Goal: Transaction & Acquisition: Register for event/course

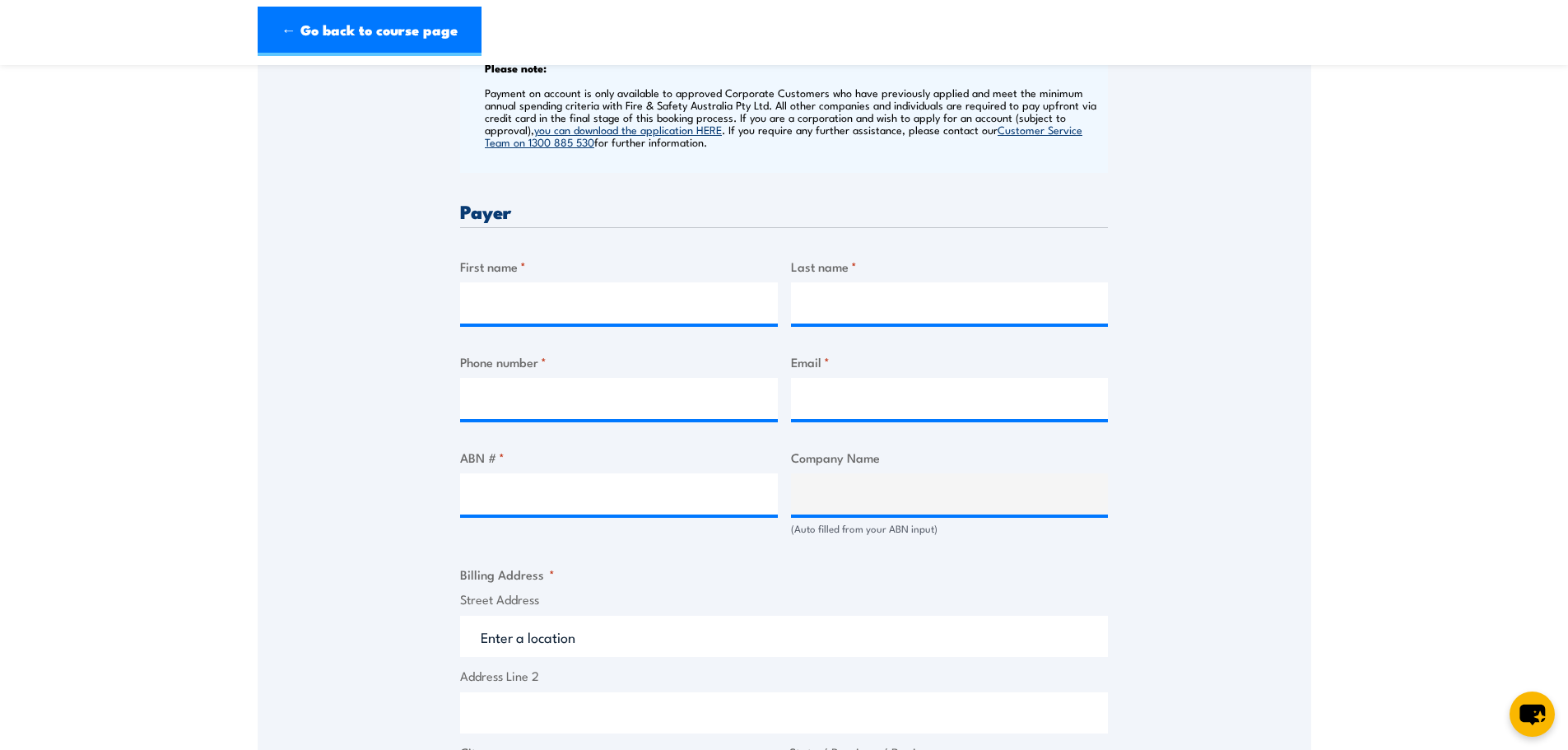
scroll to position [780, 0]
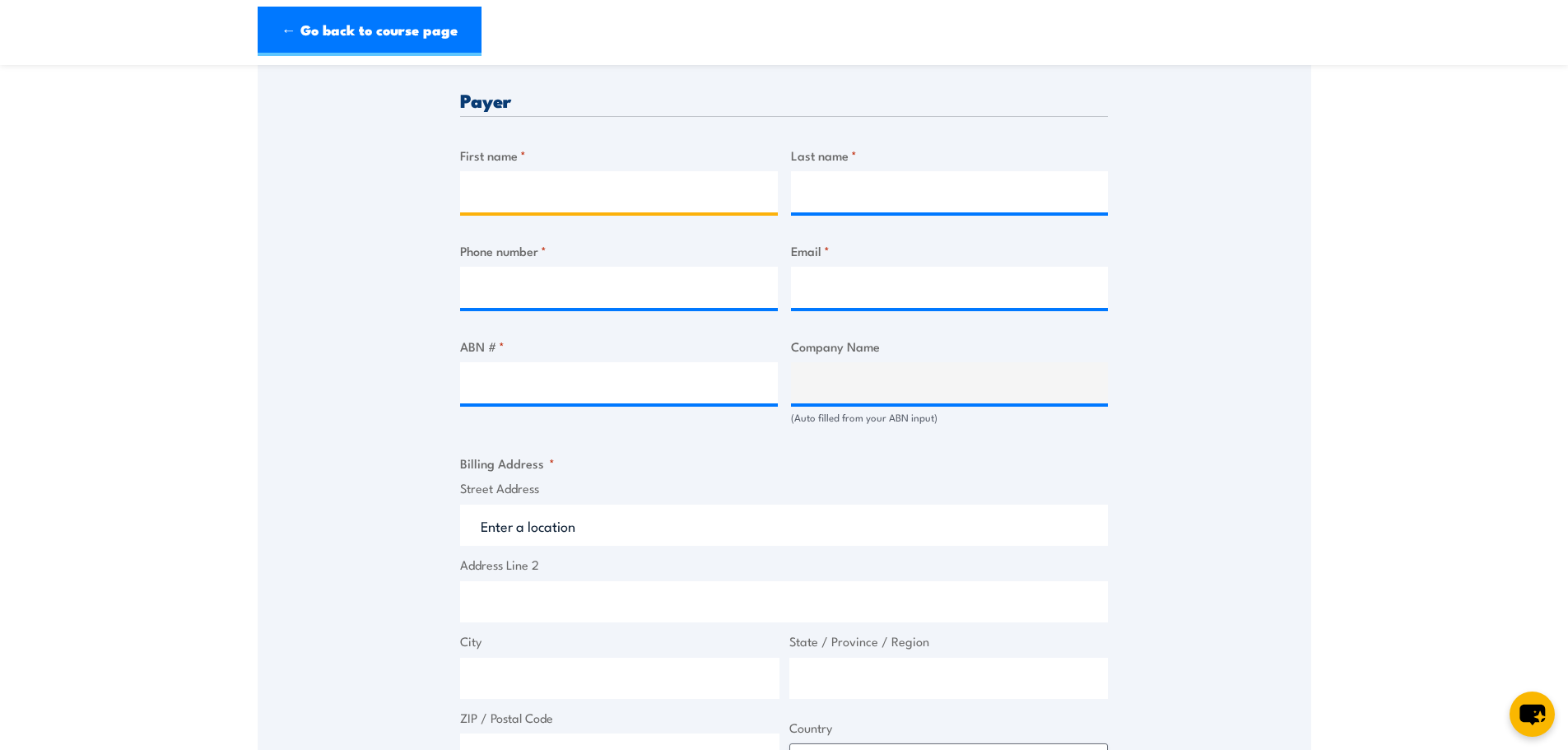
click at [681, 191] on input "First name *" at bounding box center [618, 191] width 318 height 41
type input "[PERSON_NAME]"
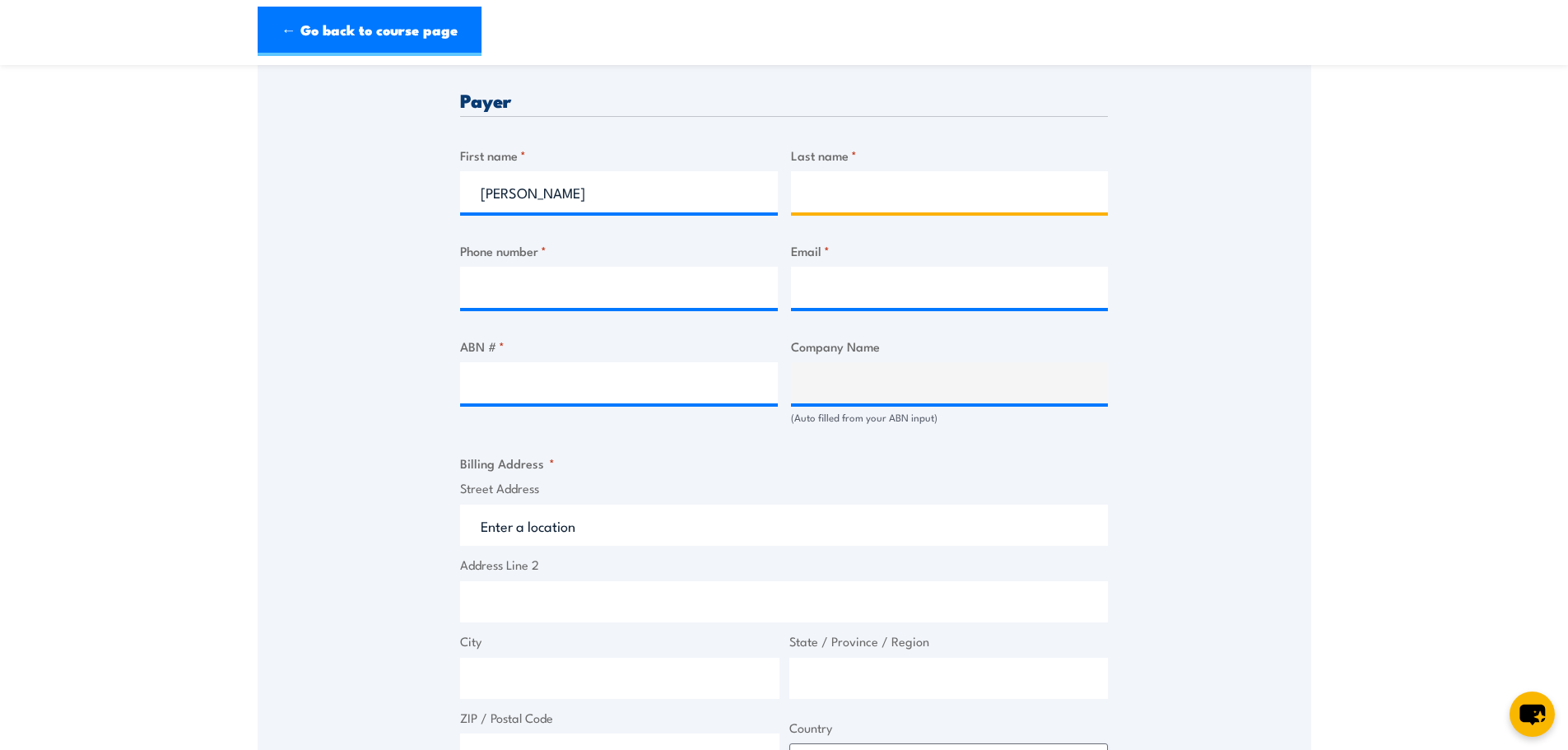
click at [857, 190] on input "Last name *" at bounding box center [950, 191] width 318 height 41
type input "[PERSON_NAME]"
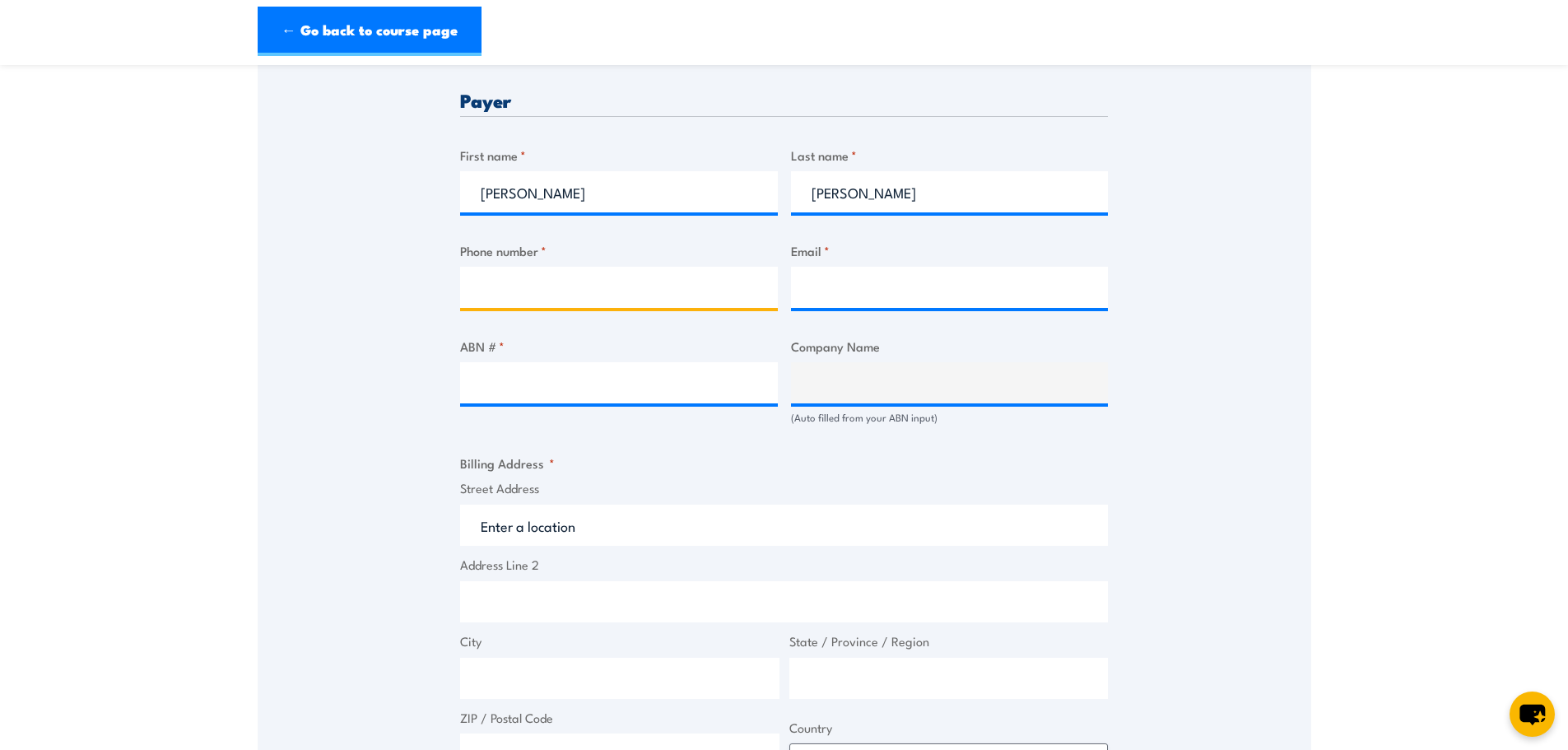
click at [612, 277] on input "Phone number *" at bounding box center [618, 287] width 318 height 41
type input "0447516257"
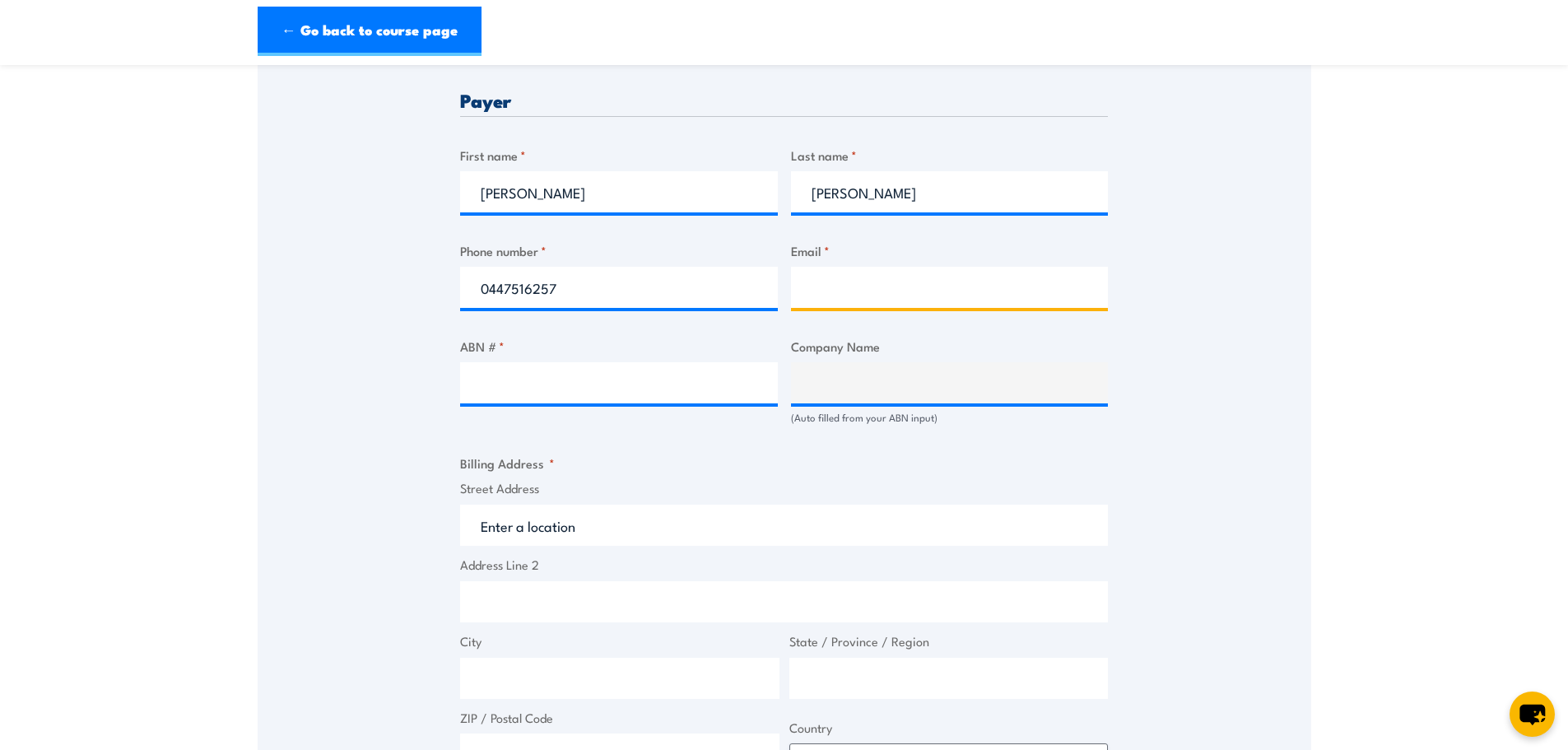
click at [844, 281] on input "Email *" at bounding box center [950, 287] width 318 height 41
type input "[PERSON_NAME][EMAIL_ADDRESS][DOMAIN_NAME]"
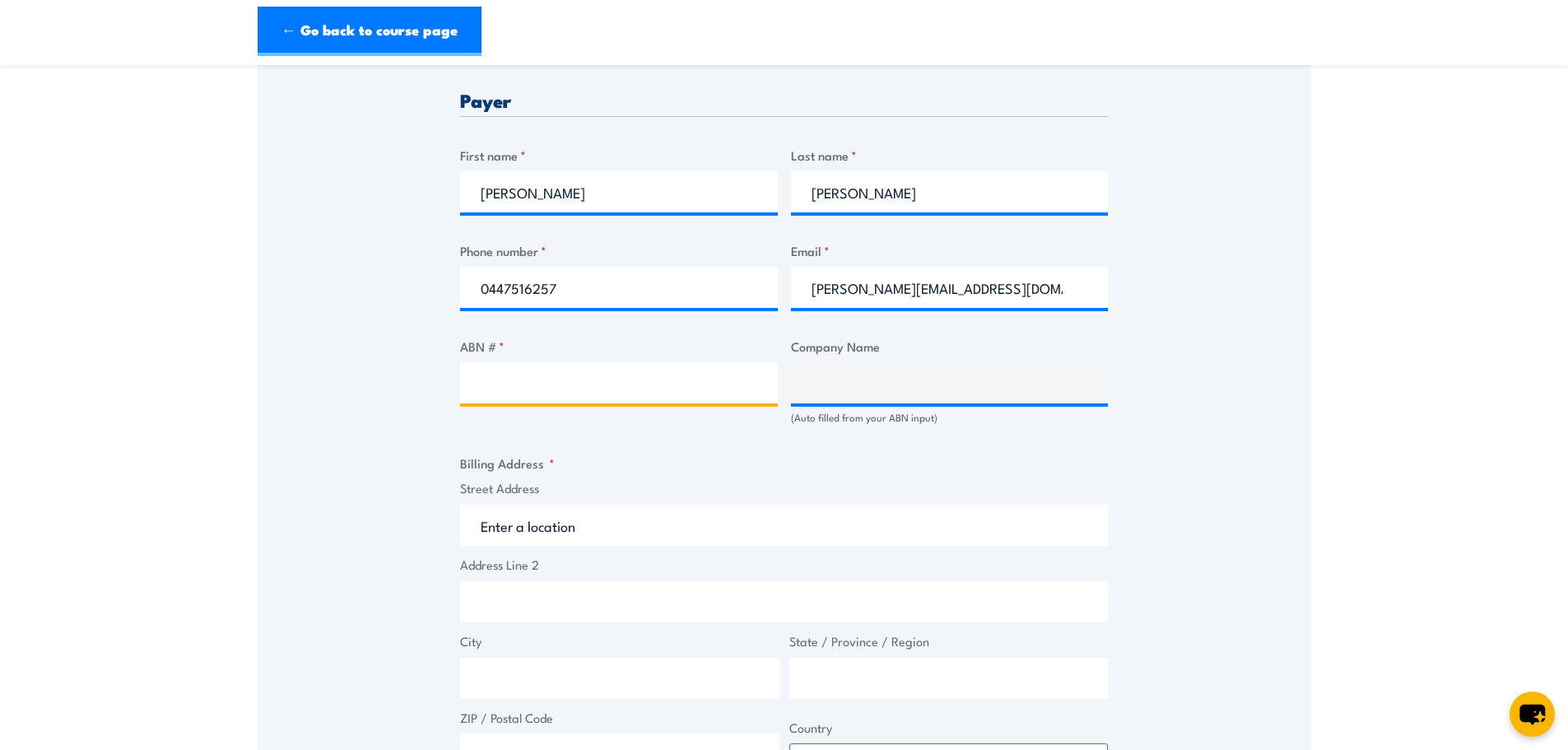
click at [618, 377] on input "ABN # *" at bounding box center [618, 383] width 318 height 41
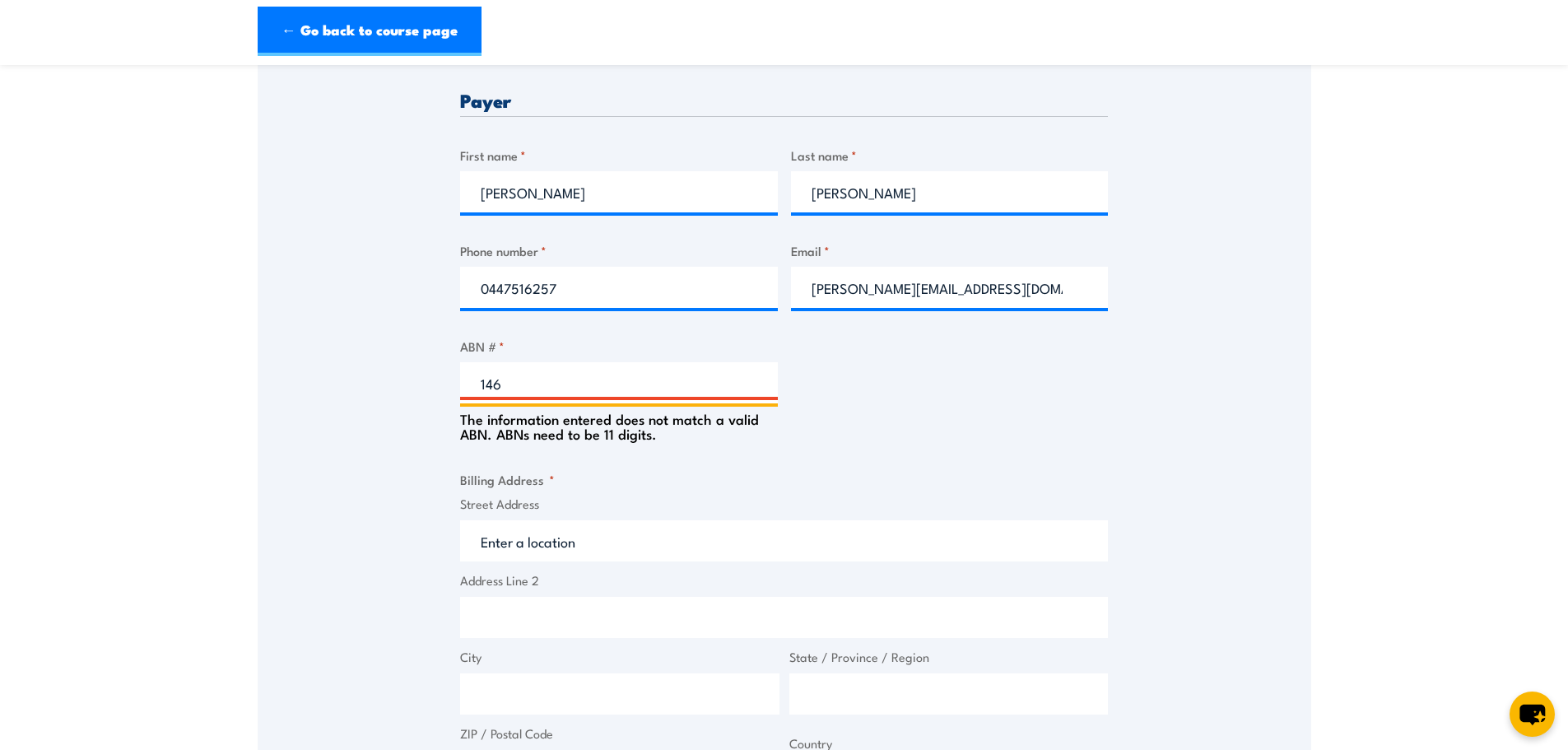
click at [556, 380] on input "146" at bounding box center [618, 383] width 318 height 41
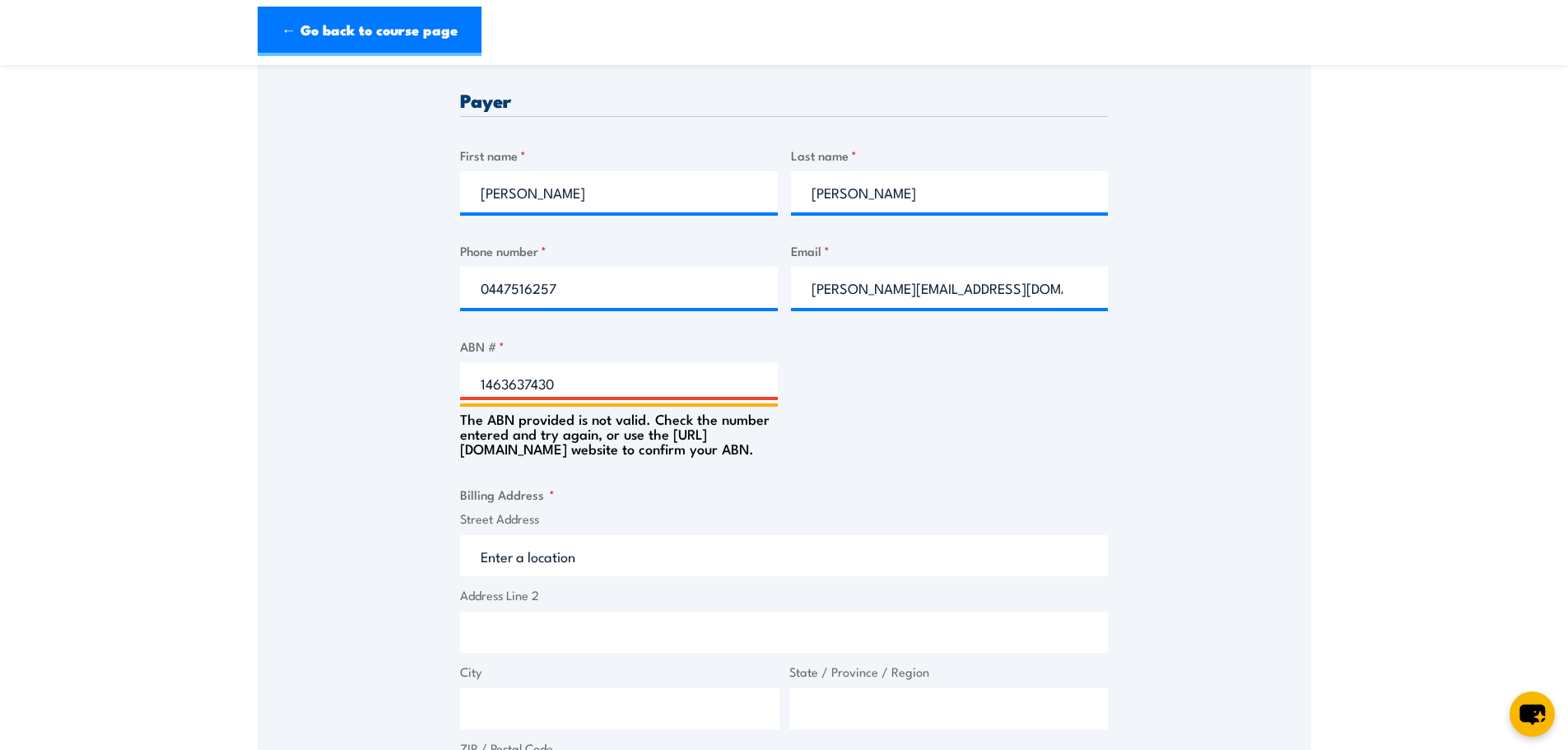
type input "14636374304"
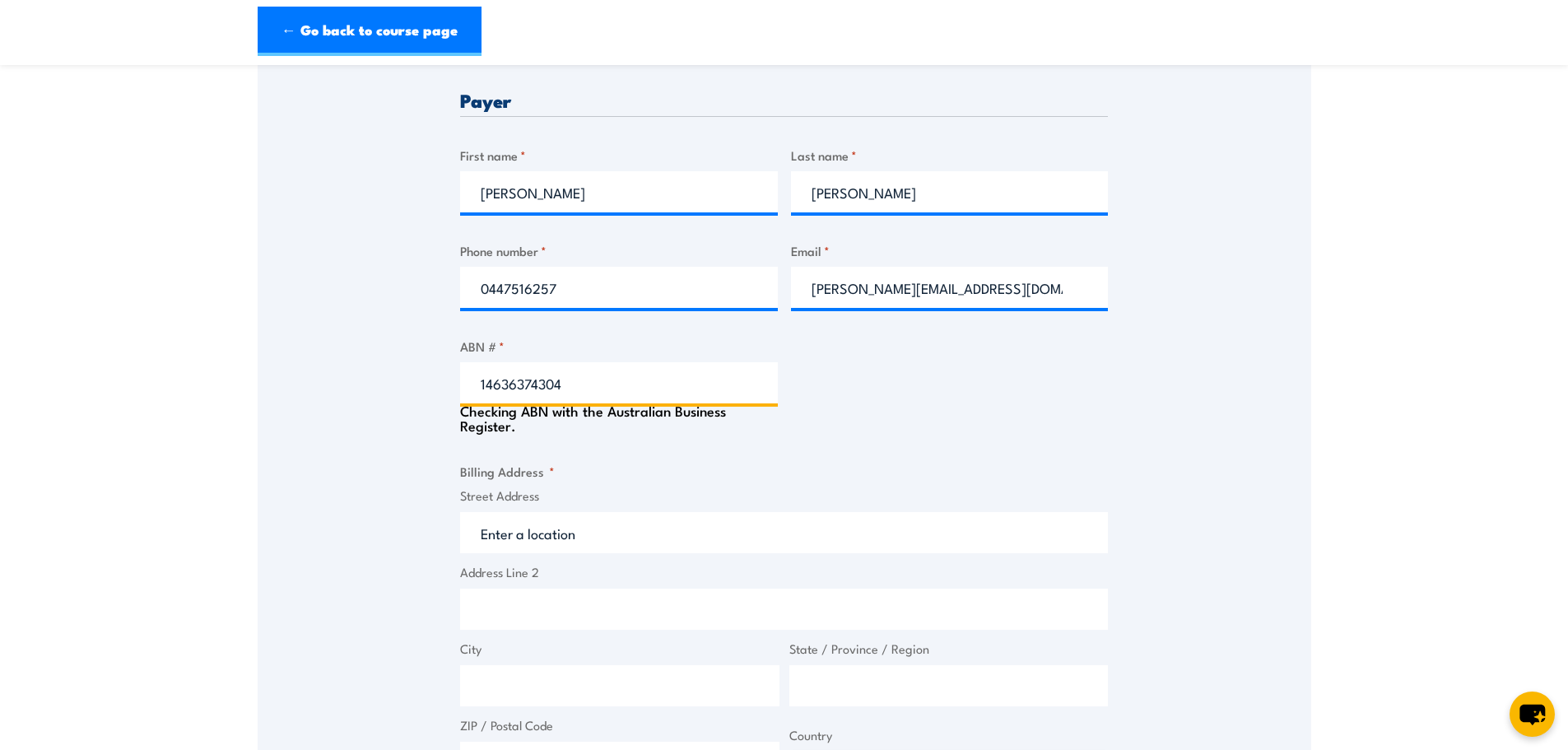
type input "DETEKD PTY LTD"
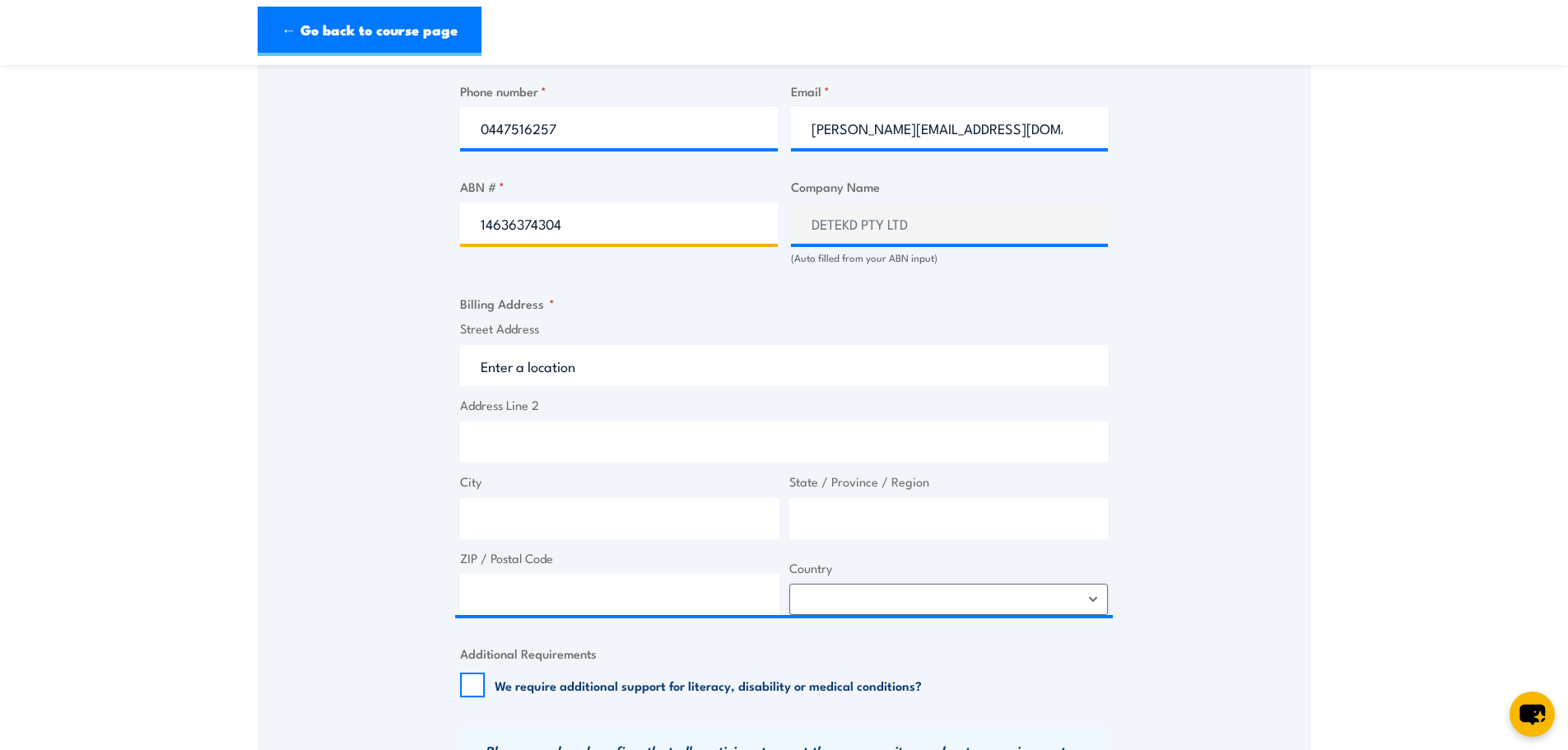
scroll to position [951, 0]
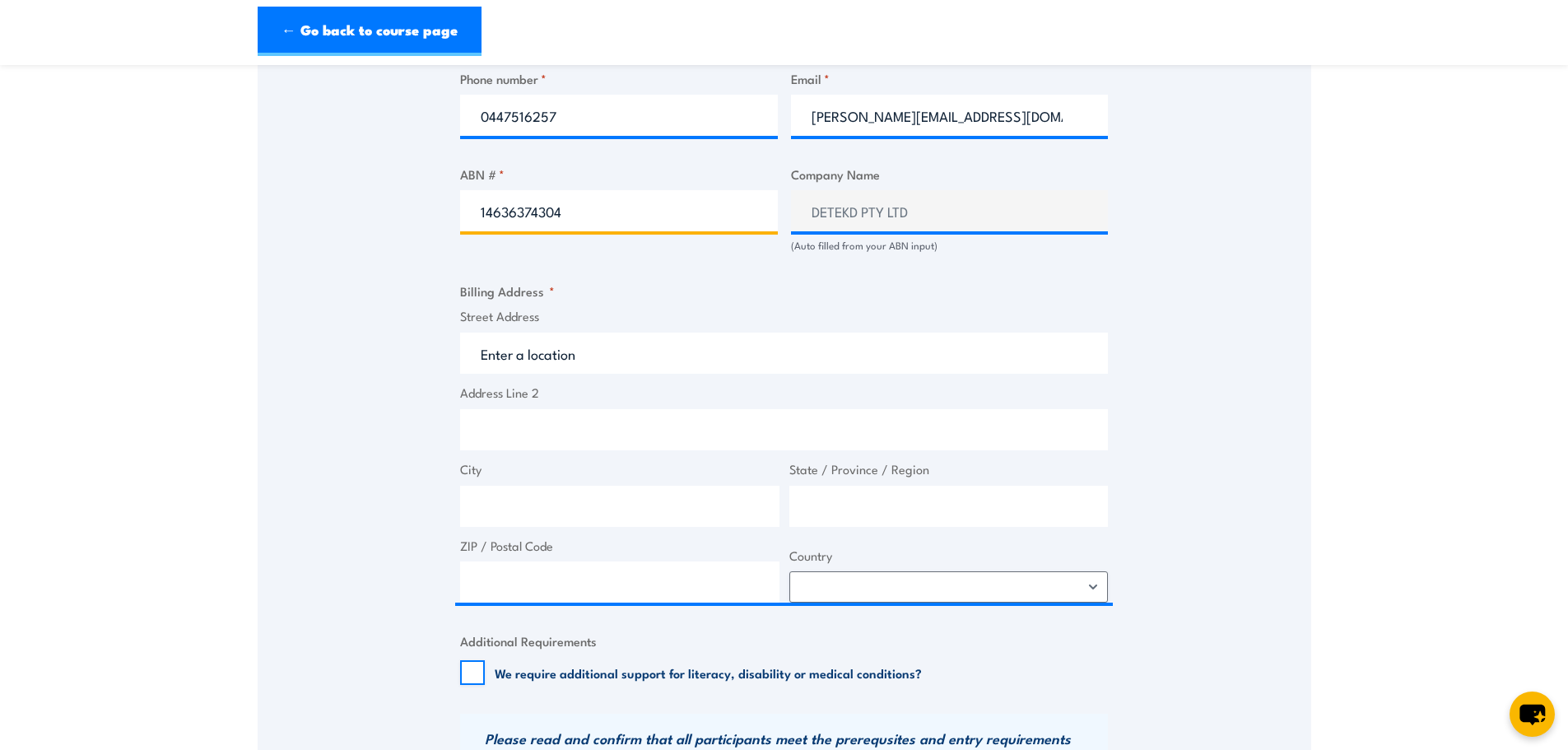
type input "14636374304"
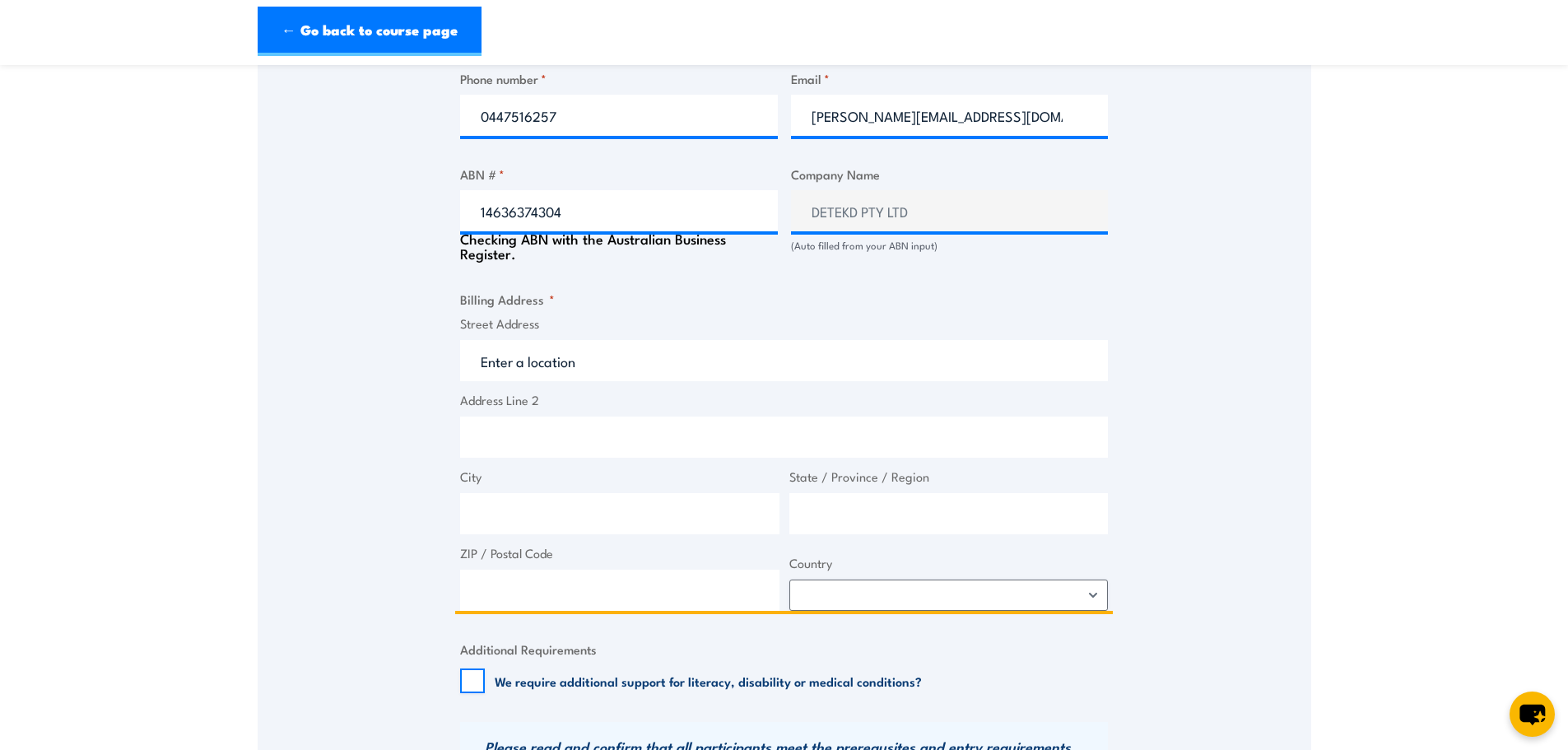
click at [732, 351] on input "Street Address" at bounding box center [784, 360] width 648 height 41
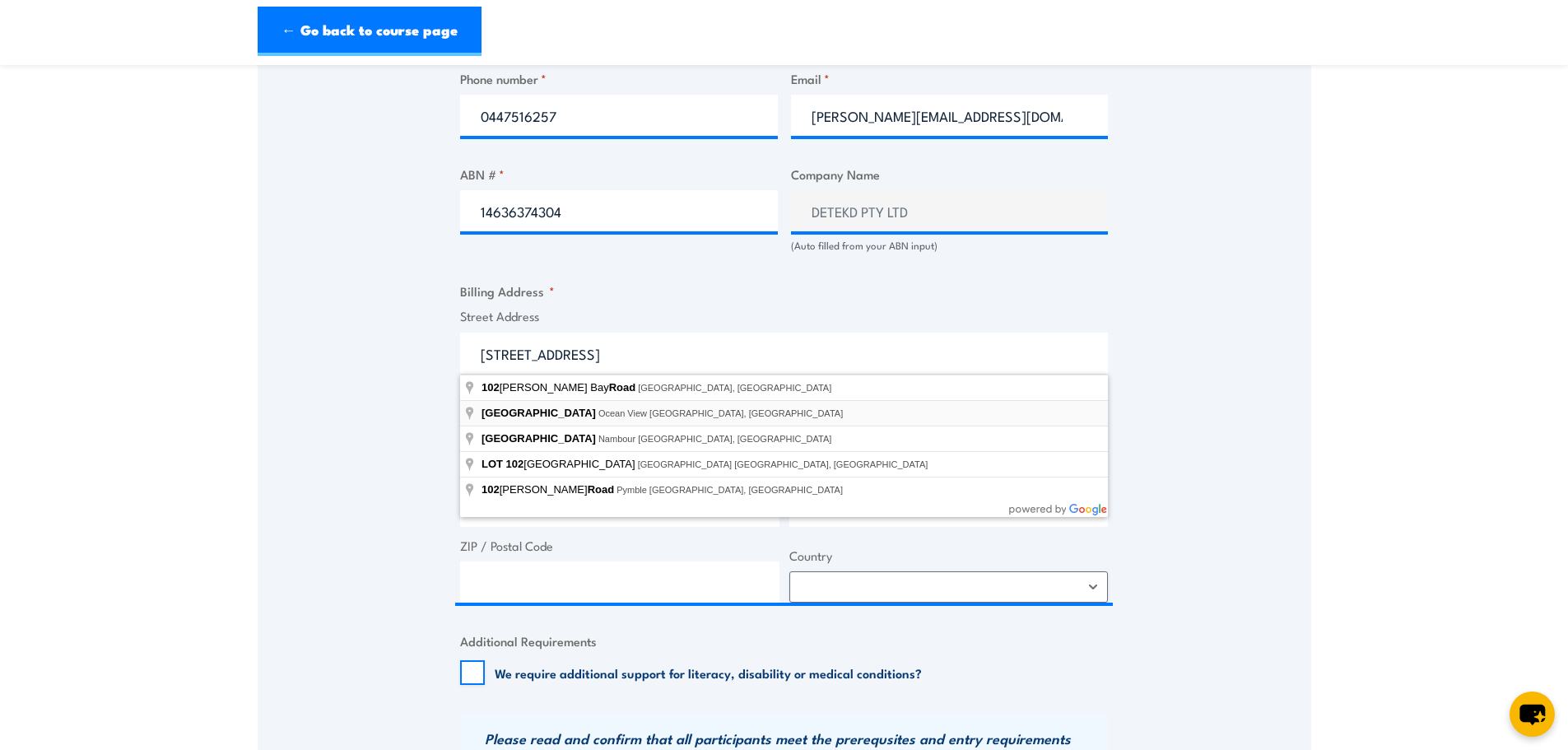
type input "[GEOGRAPHIC_DATA], [GEOGRAPHIC_DATA], [GEOGRAPHIC_DATA]"
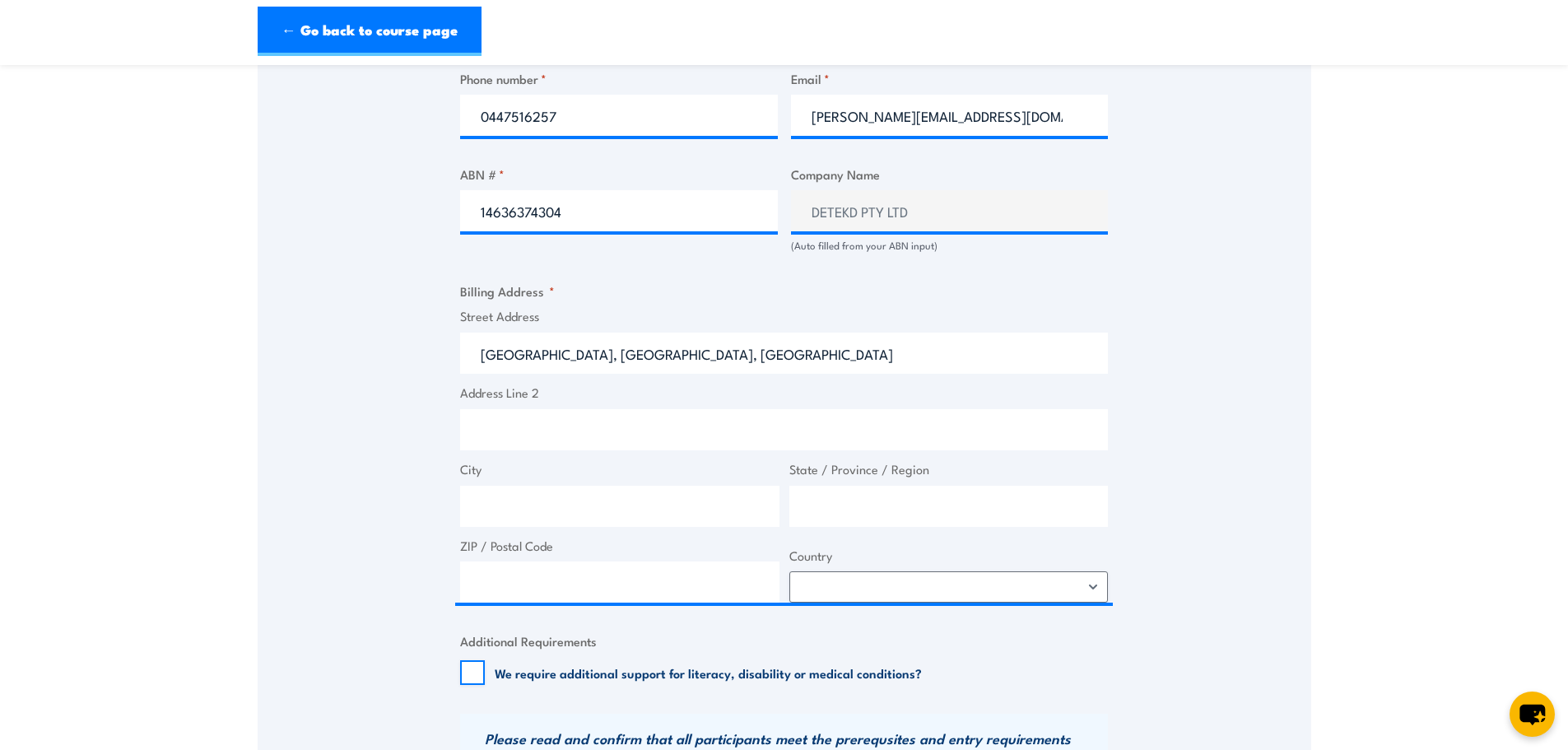
type input "Brockhurst Rd"
type input "Ocean View"
type input "[GEOGRAPHIC_DATA]"
type input "4521"
select select "[GEOGRAPHIC_DATA]"
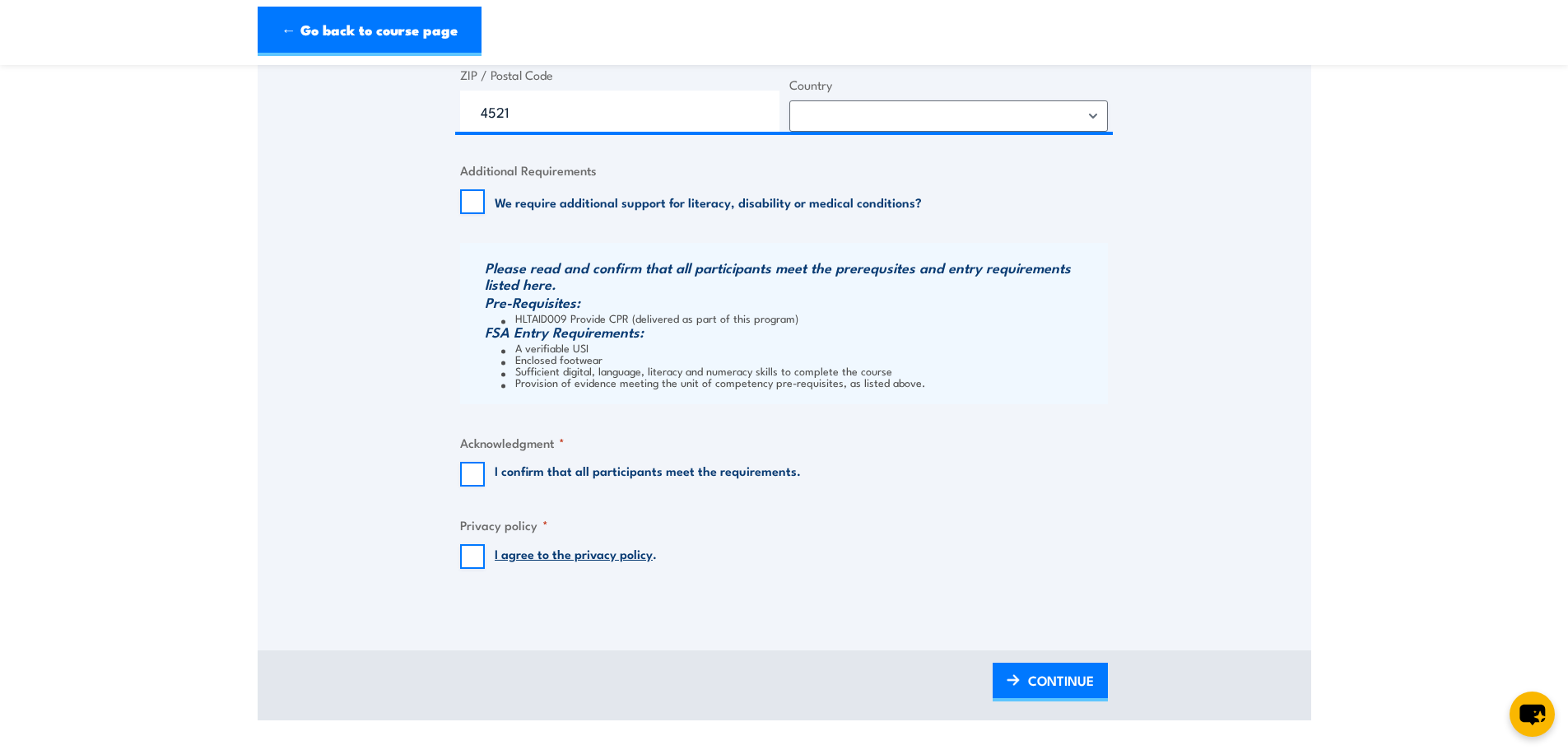
scroll to position [1464, 0]
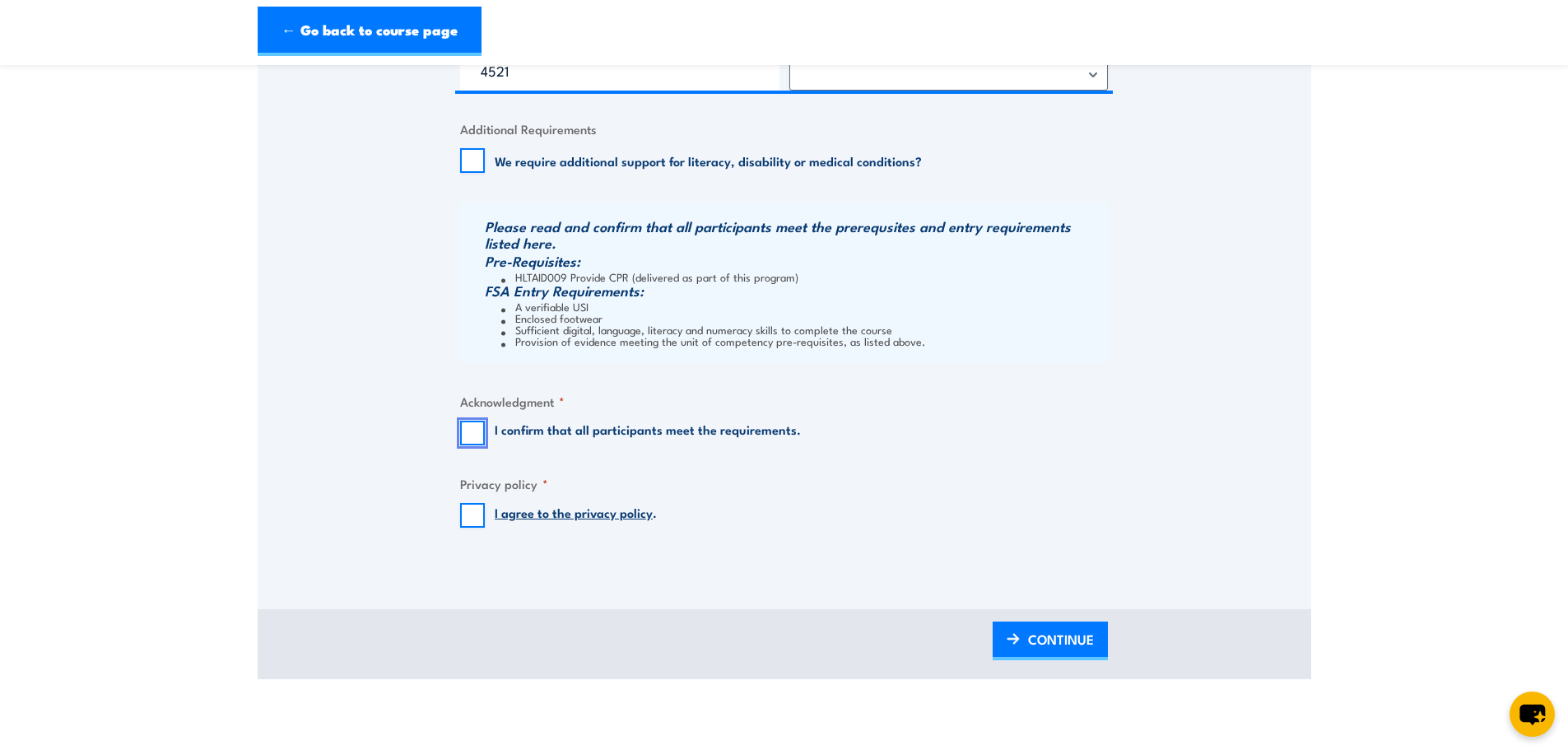
click at [462, 435] on input "I confirm that all participants meet the requirements." at bounding box center [472, 433] width 25 height 25
checkbox input "true"
click at [479, 516] on input "I agree to the privacy policy ." at bounding box center [472, 515] width 25 height 25
checkbox input "true"
click at [1062, 646] on span "CONTINUE" at bounding box center [1060, 639] width 66 height 44
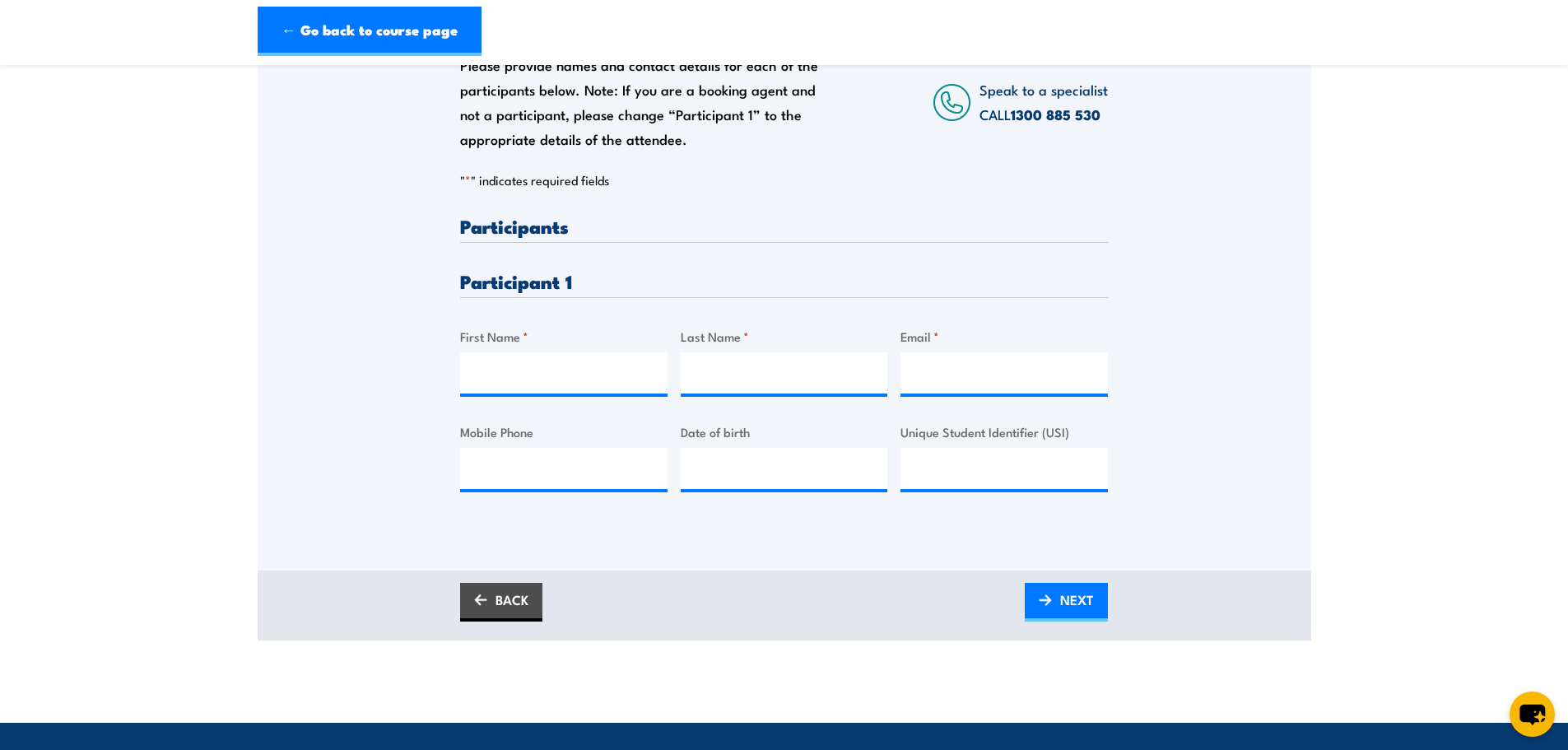
scroll to position [297, 0]
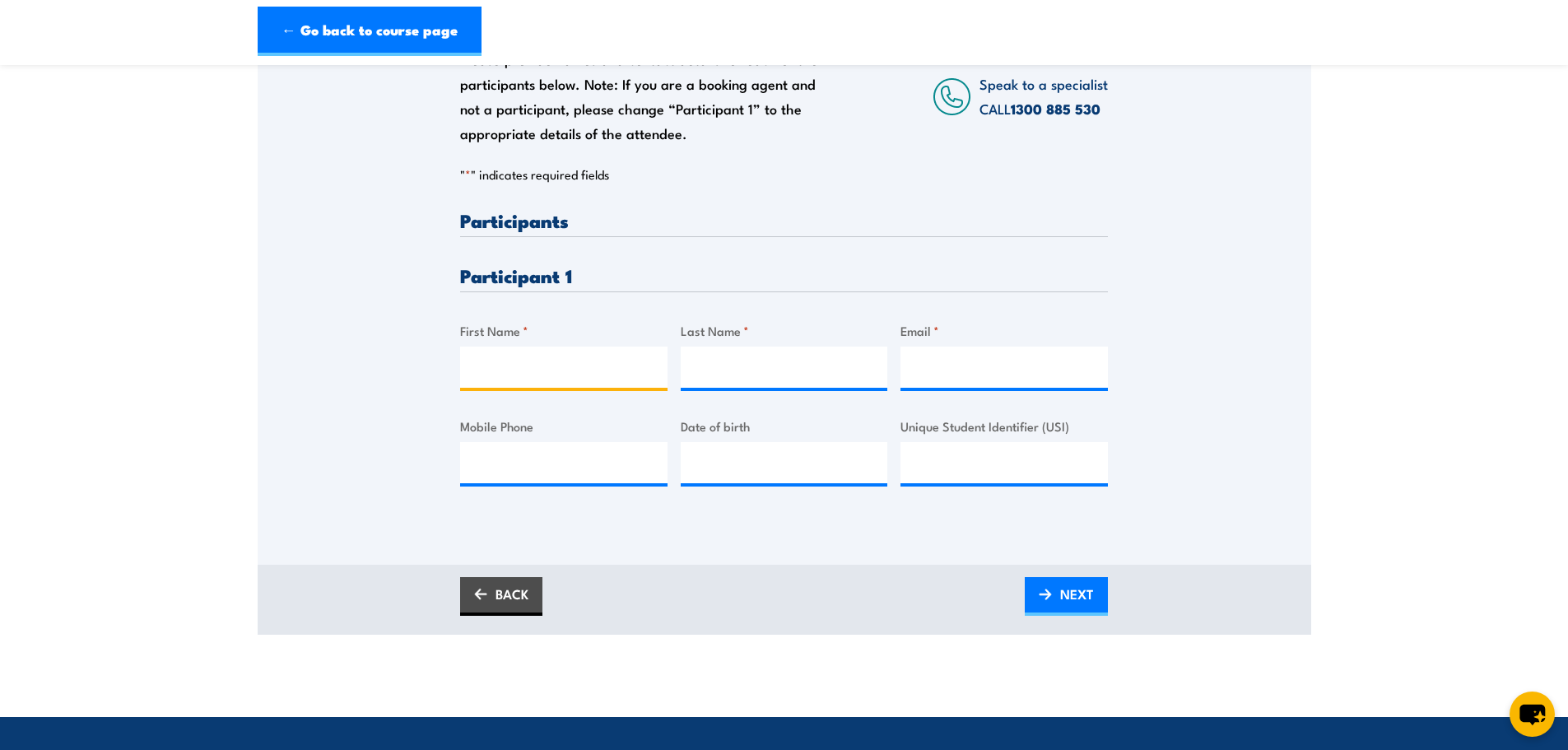
click at [578, 365] on input "First Name *" at bounding box center [563, 366] width 207 height 41
type input "F"
type input "[PERSON_NAME]"
click at [770, 362] on input "Last Name *" at bounding box center [784, 366] width 207 height 41
type input "p"
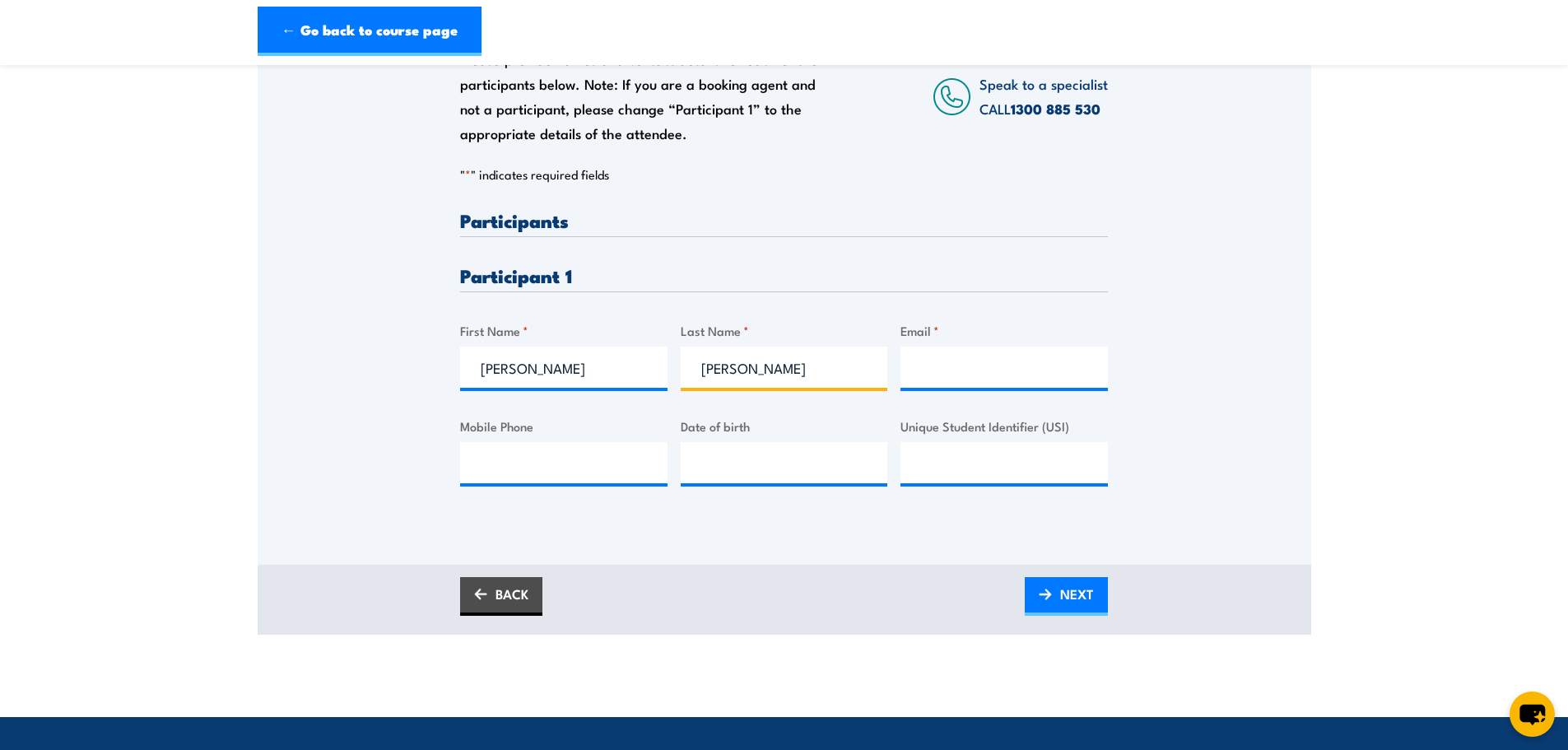
type input "[PERSON_NAME]"
click at [932, 367] on input "Email *" at bounding box center [1004, 366] width 207 height 41
type input "[PERSON_NAME][EMAIL_ADDRESS][DOMAIN_NAME]"
click at [602, 456] on input "Mobile Phone" at bounding box center [563, 462] width 207 height 41
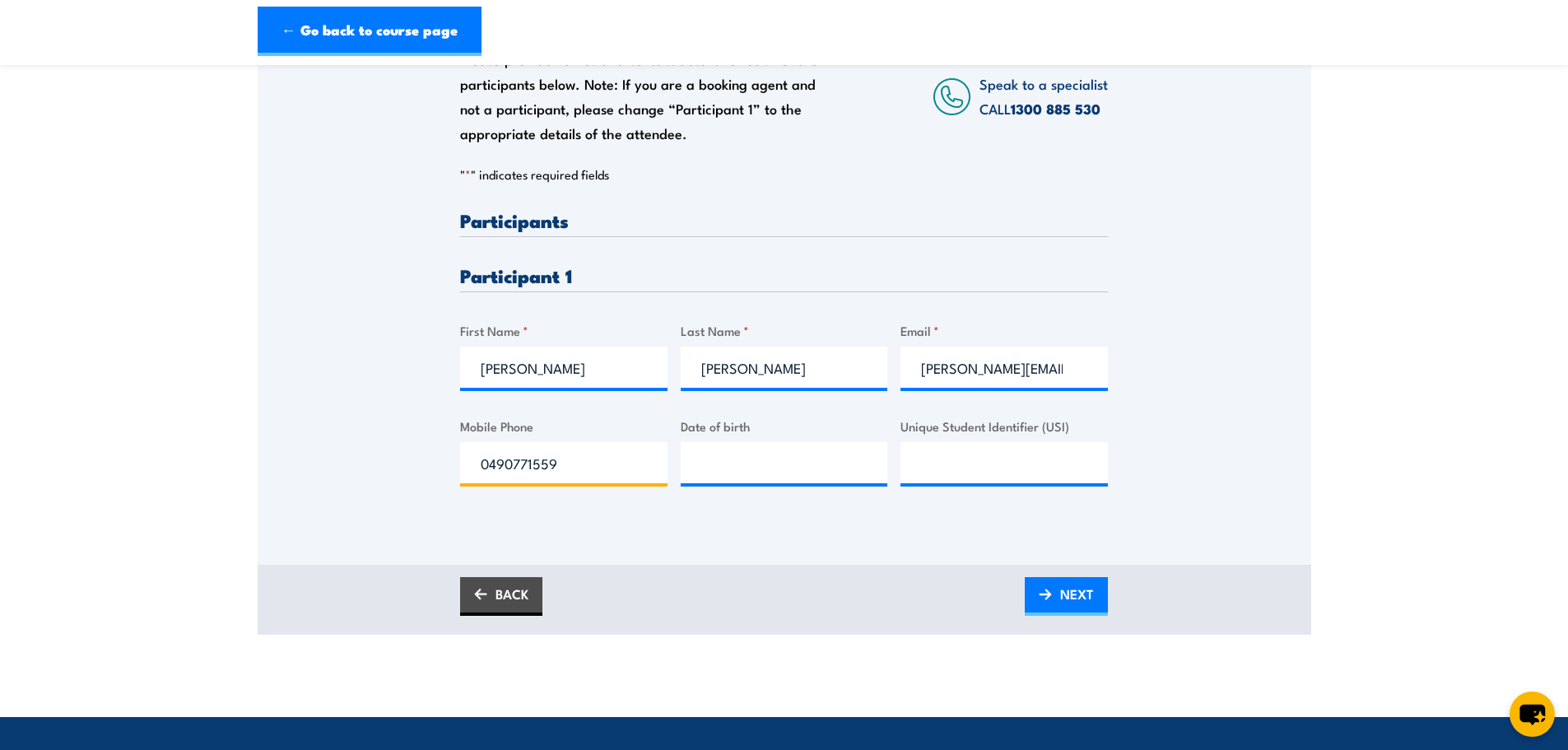
type input "0490771559"
type input "__/__/____"
click at [746, 467] on input "__/__/____" at bounding box center [784, 462] width 207 height 41
type input "[DATE]"
click at [1074, 591] on span "NEXT" at bounding box center [1077, 594] width 33 height 44
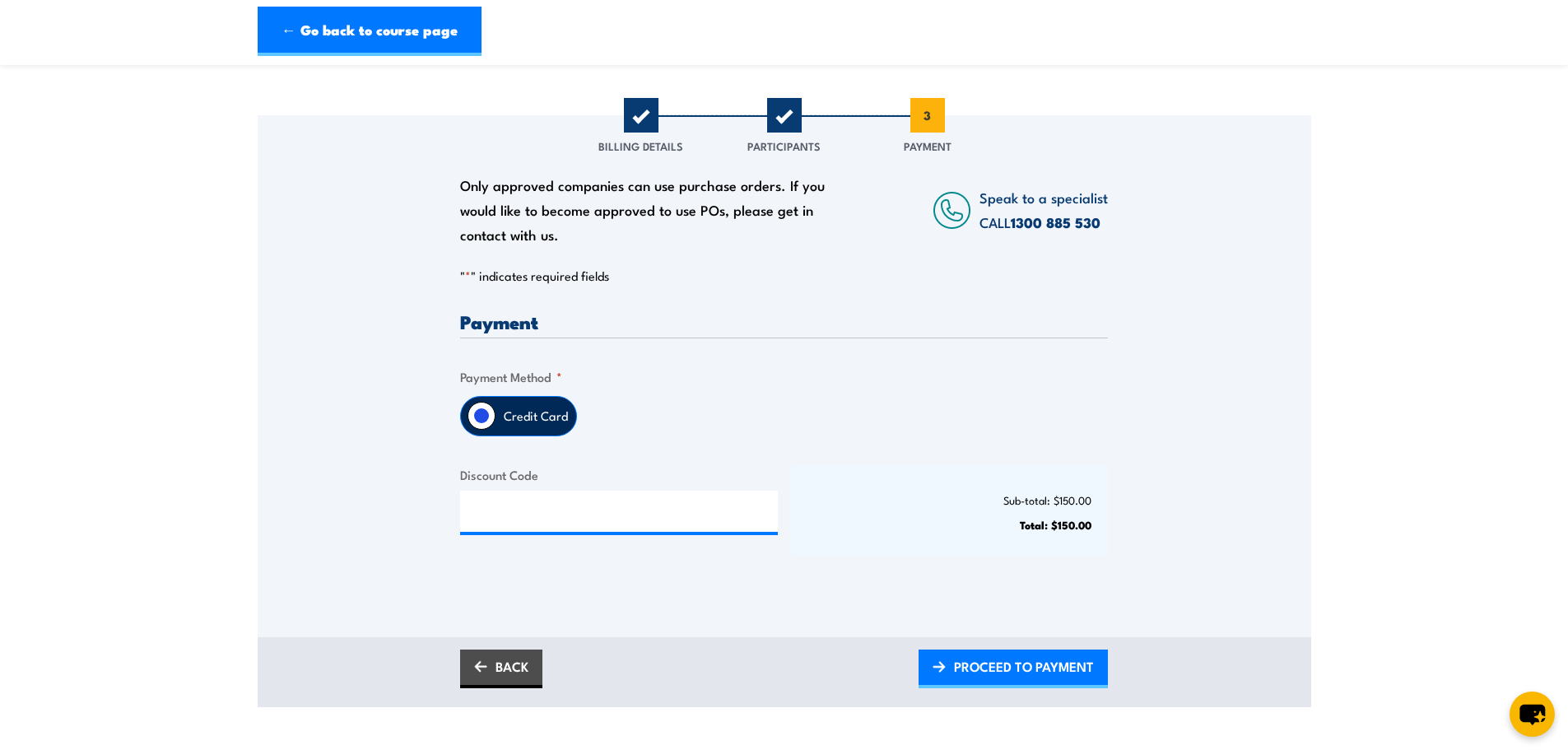
scroll to position [224, 0]
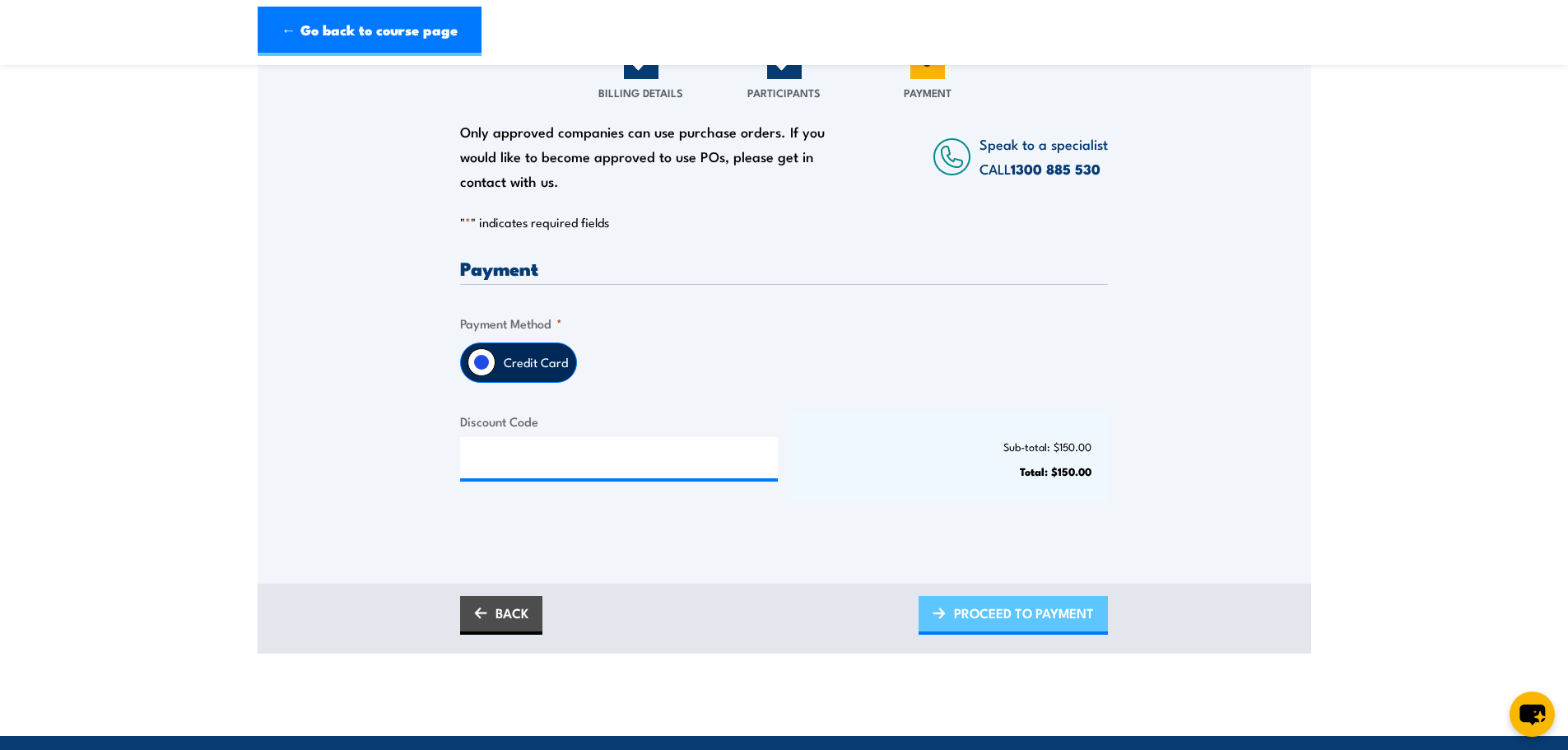
click at [964, 618] on span "PROCEED TO PAYMENT" at bounding box center [1024, 613] width 140 height 44
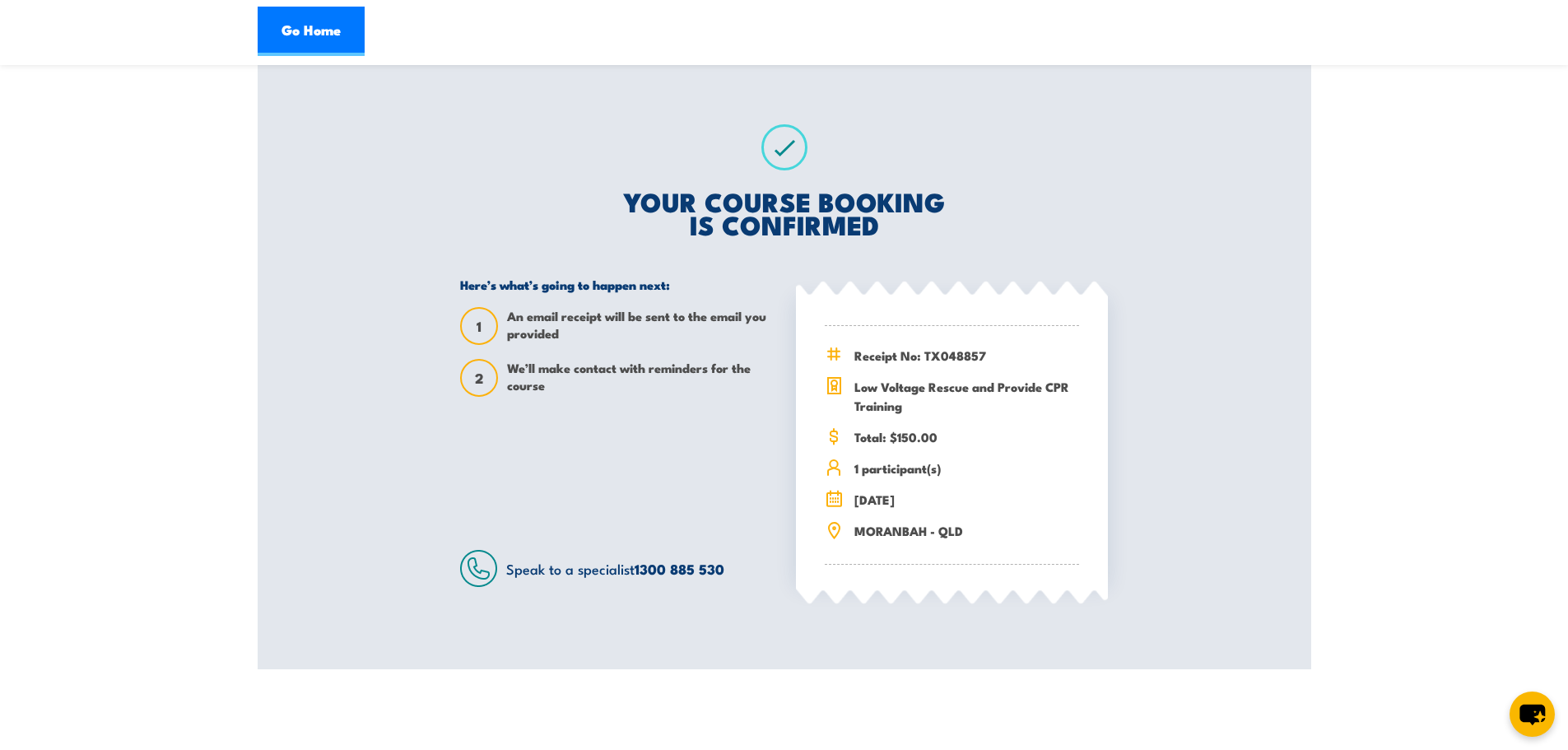
scroll to position [273, 0]
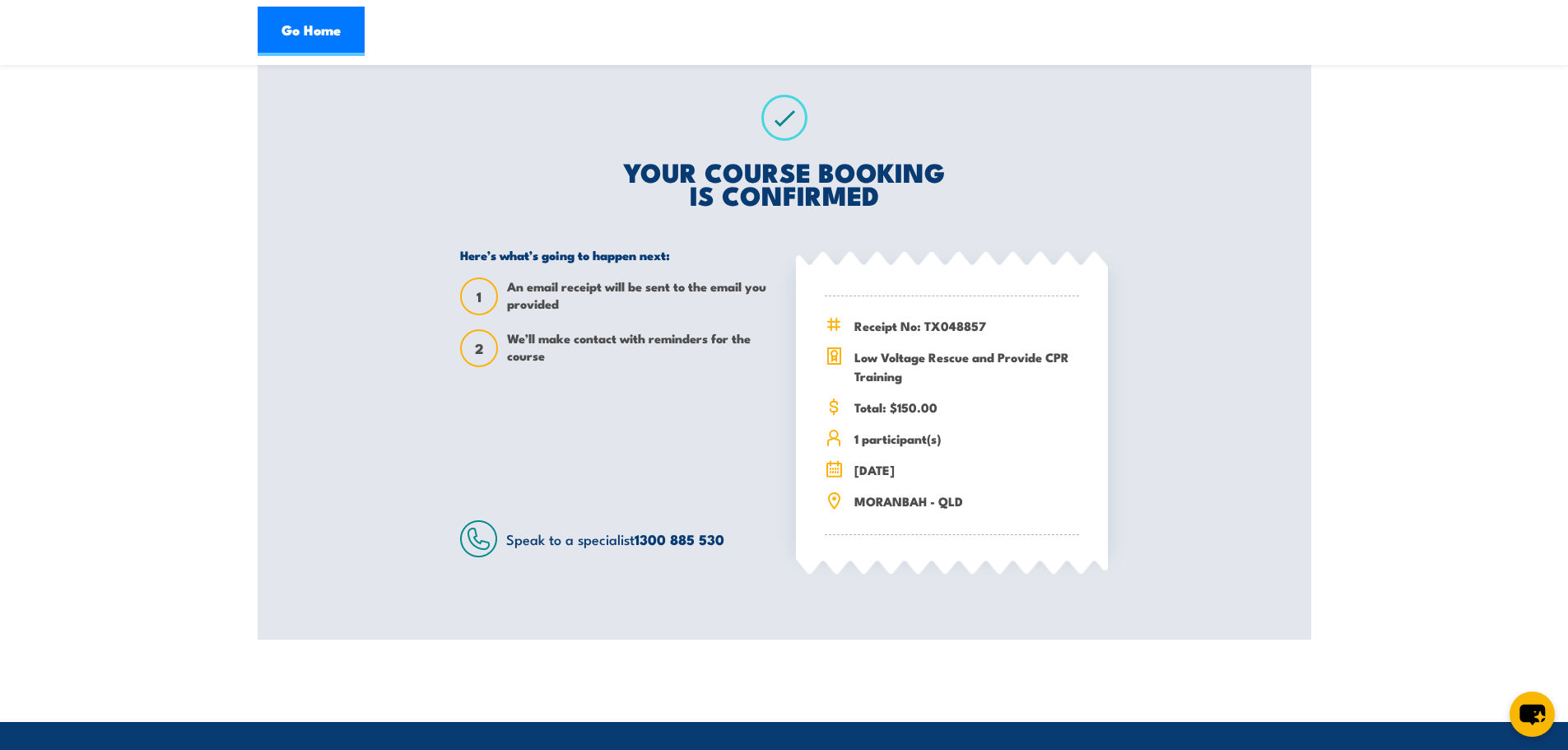
click at [834, 498] on icon at bounding box center [835, 498] width 3 height 3
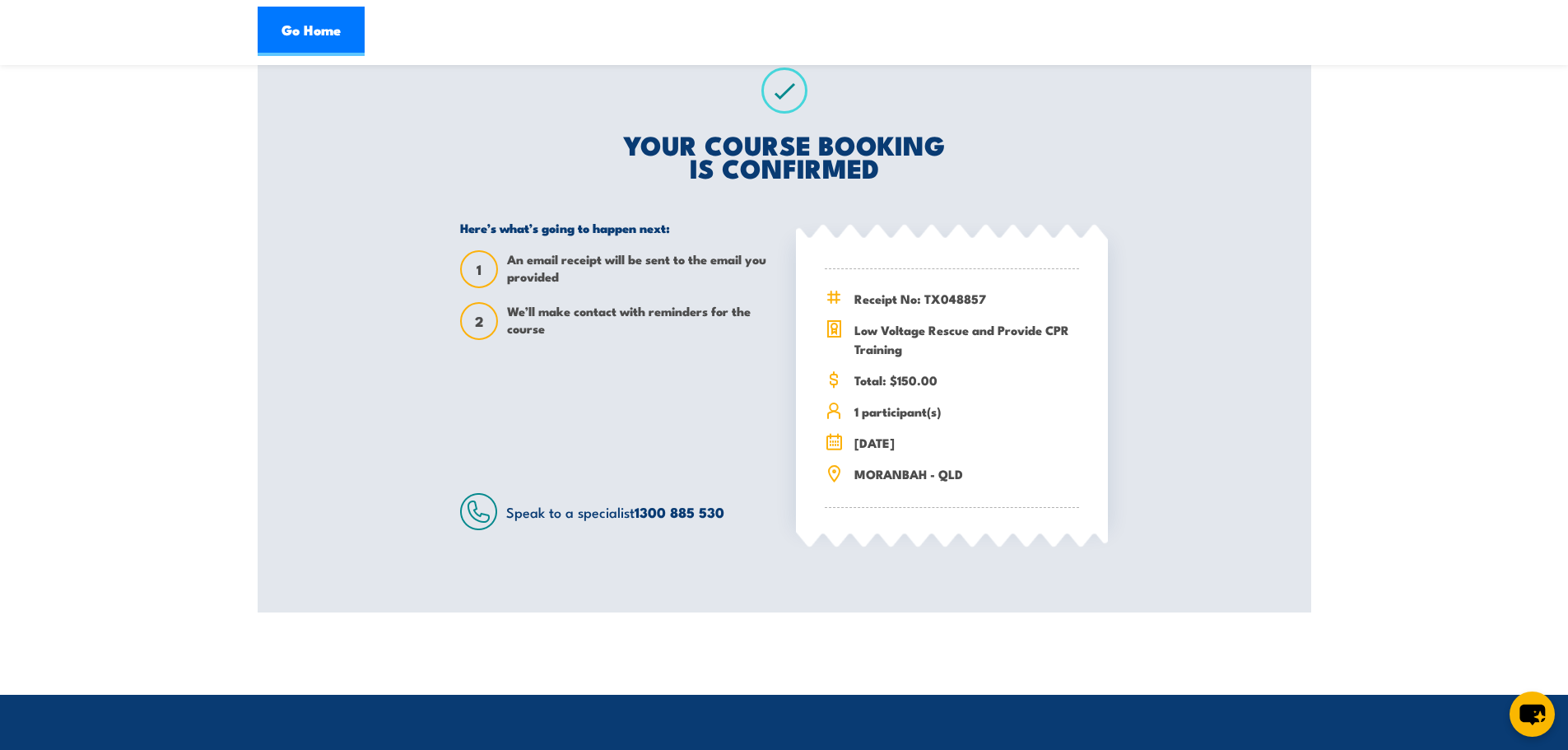
scroll to position [144, 0]
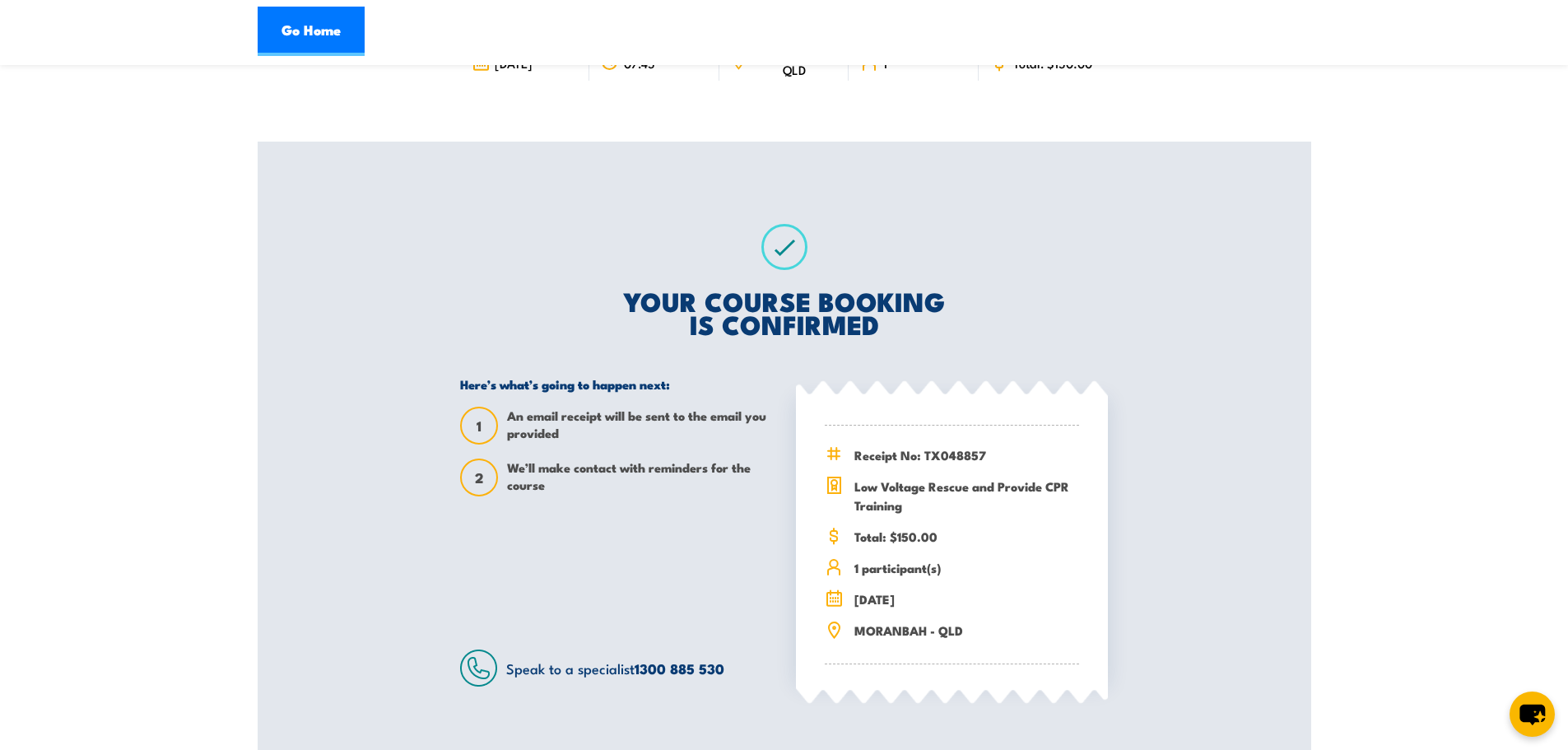
drag, startPoint x: 1556, startPoint y: 273, endPoint x: 1544, endPoint y: 154, distance: 119.6
click at [1544, 154] on section "Low Voltage Rescue and Provide CPR Training 07:45 1" at bounding box center [784, 353] width 1568 height 830
